Goal: Find specific page/section: Find specific page/section

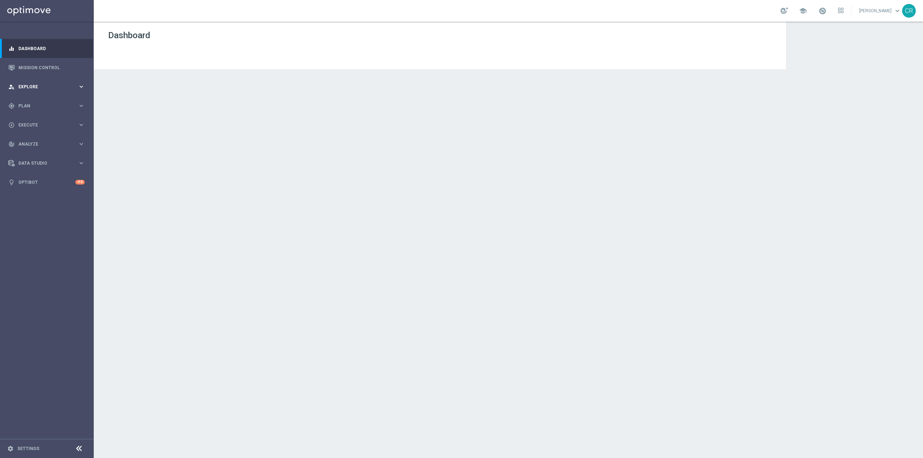
click at [45, 84] on div "person_search Explore" at bounding box center [43, 87] width 70 height 6
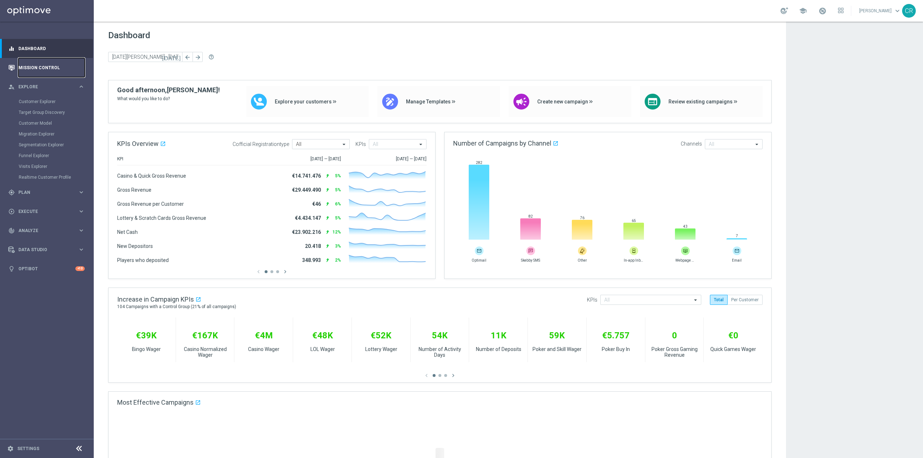
click at [46, 65] on link "Mission Control" at bounding box center [51, 67] width 66 height 19
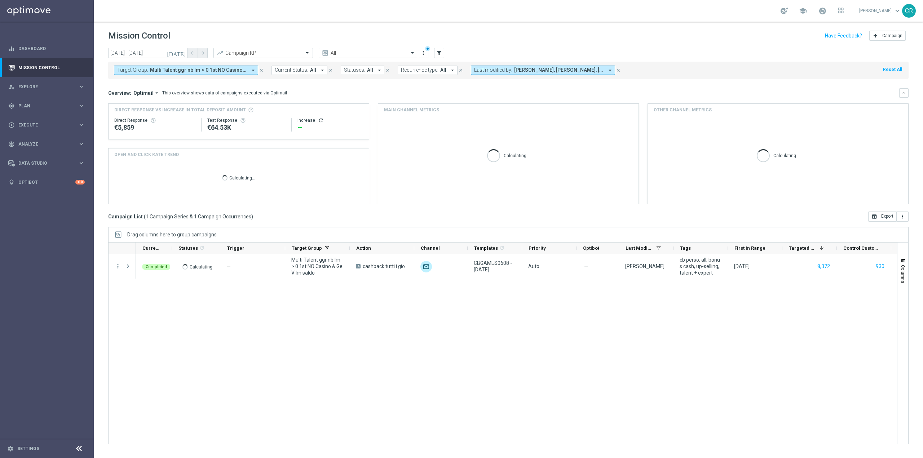
click at [229, 71] on span "Multi Talent ggr nb lm > 0 1st NO Casino & GeV lm saldo" at bounding box center [198, 70] width 97 height 6
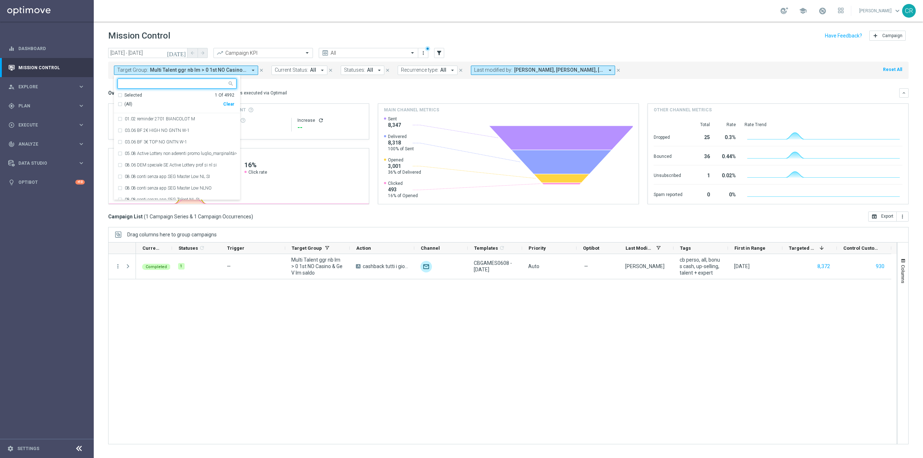
click at [0, 0] on div "Clear" at bounding box center [0, 0] width 0 height 0
click at [197, 85] on input "text" at bounding box center [175, 84] width 106 height 6
paste input "Churn 0-12M Talent ggr nb tra 0 e 550 lftime 1st Sport"
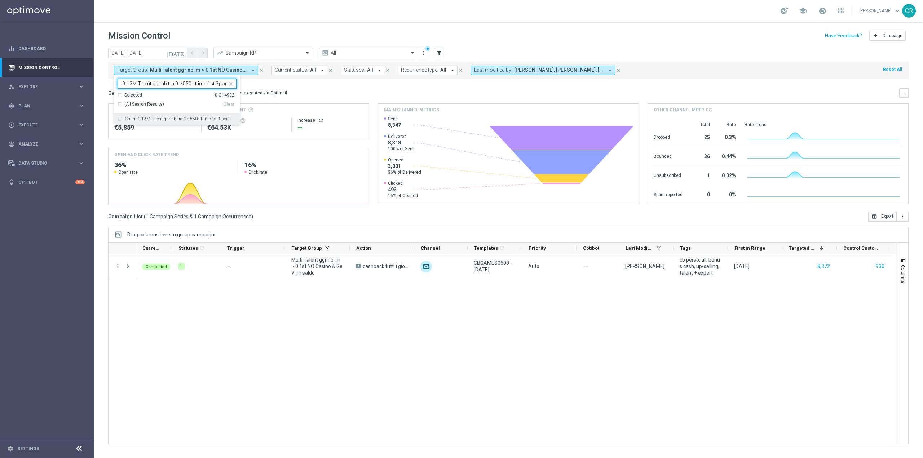
click at [126, 117] on label "Churn 0-12M Talent ggr nb tra 0 e 550 lftime 1st Sport" at bounding box center [177, 119] width 104 height 4
type input "Churn 0-12M Talent ggr nb tra 0 e 550 lftime 1st Sport"
click at [229, 326] on div "Completed 1 — Multi Talent ggr nb lm > 0 1st NO Casino & GeV lm saldo A cashbac…" at bounding box center [516, 349] width 761 height 190
